Goal: Information Seeking & Learning: Check status

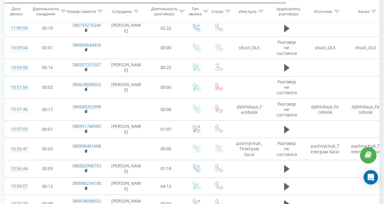
scroll to position [1349, 0]
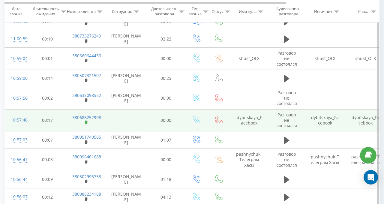
click at [86, 121] on rect at bounding box center [86, 122] width 2 height 3
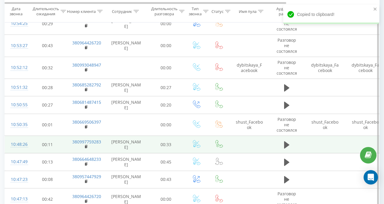
scroll to position [1589, 0]
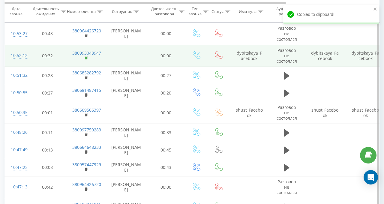
click at [86, 57] on rect at bounding box center [86, 58] width 2 height 3
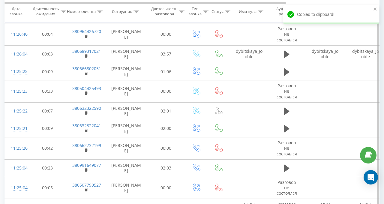
scroll to position [0, 0]
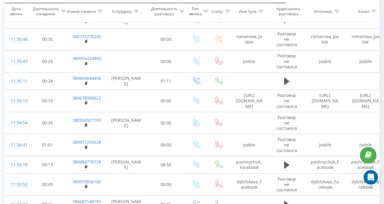
scroll to position [570, 0]
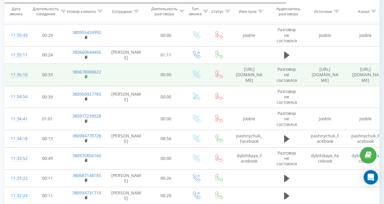
click at [86, 78] on rect at bounding box center [86, 77] width 2 height 3
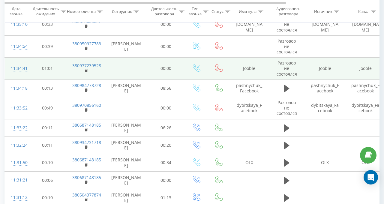
scroll to position [630, 0]
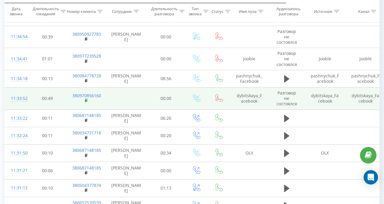
click at [85, 102] on rect at bounding box center [86, 100] width 2 height 3
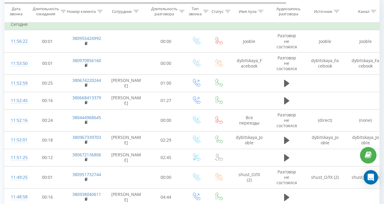
scroll to position [0, 0]
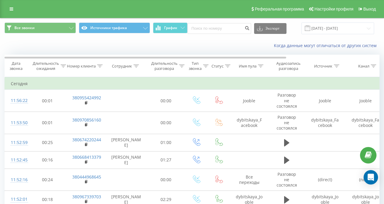
click at [133, 67] on div "Сотрудник" at bounding box center [125, 66] width 27 height 5
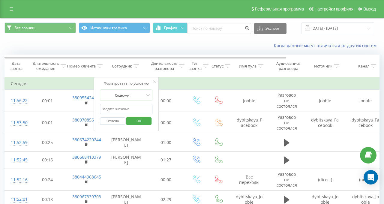
click at [132, 109] on input "text" at bounding box center [126, 109] width 53 height 10
type input "валерія"
click at [144, 119] on span "OK" at bounding box center [138, 120] width 17 height 9
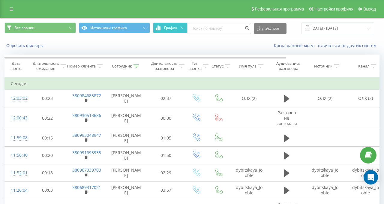
click at [180, 22] on button "График" at bounding box center [170, 27] width 34 height 11
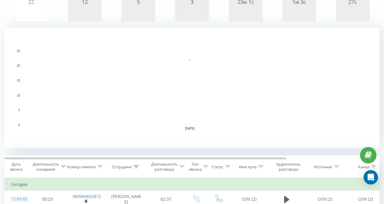
scroll to position [180, 0]
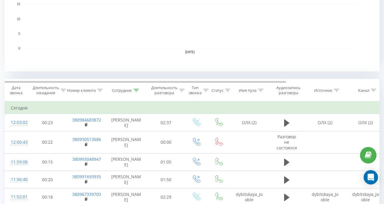
click at [135, 90] on icon at bounding box center [135, 90] width 5 height 3
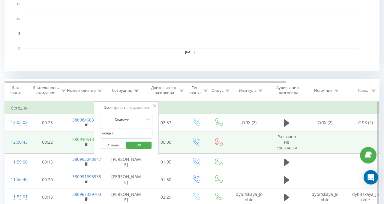
drag, startPoint x: 130, startPoint y: 134, endPoint x: 83, endPoint y: 136, distance: 46.2
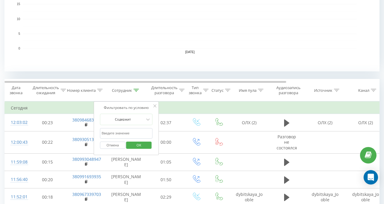
click button "OK" at bounding box center [138, 145] width 25 height 7
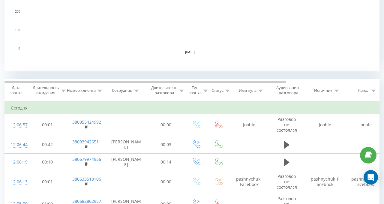
scroll to position [264, 0]
